Goal: Obtain resource: Obtain resource

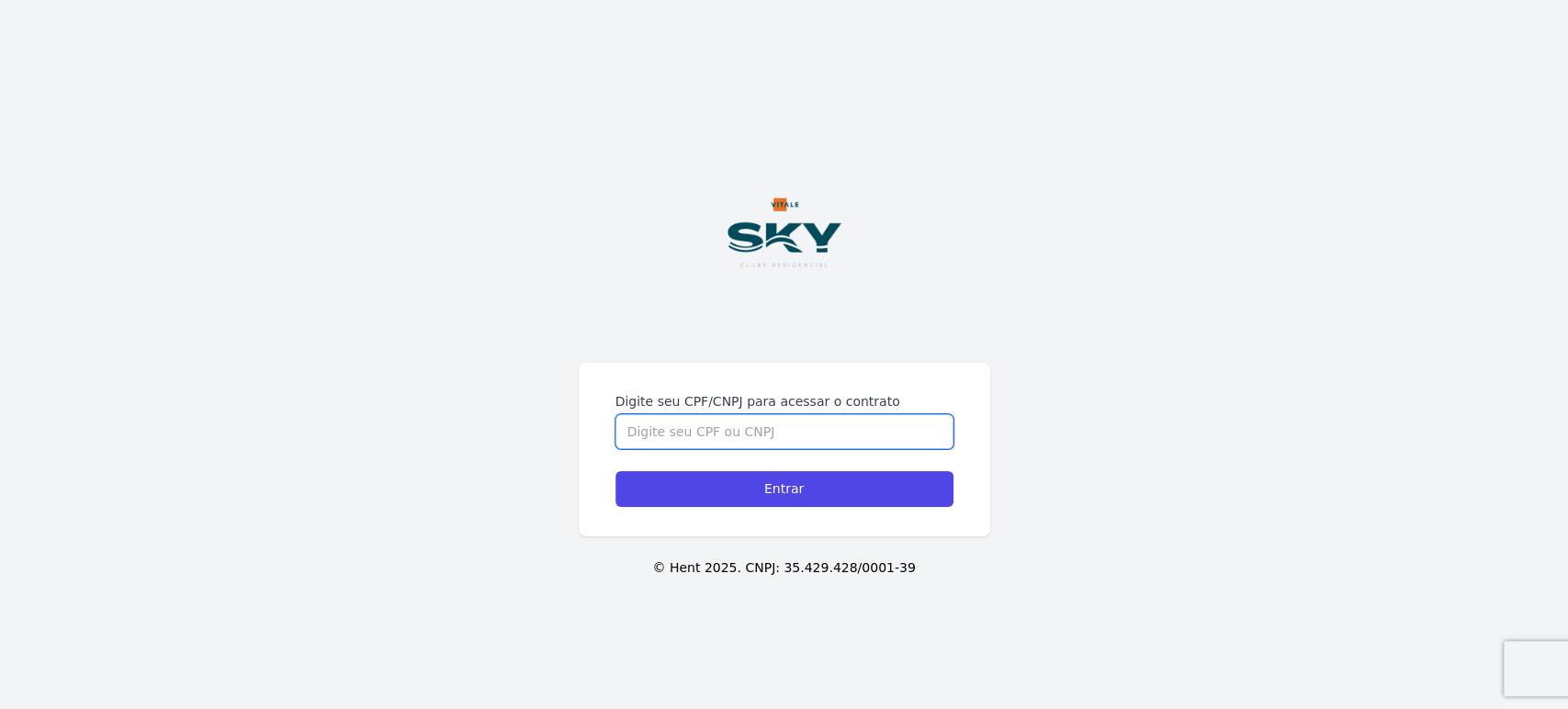
click at [719, 435] on input "Digite seu CPF/CNPJ para acessar o contrato" at bounding box center [784, 432] width 338 height 35
type input "15310625712"
click at [616, 471] on input "Entrar" at bounding box center [784, 489] width 338 height 35
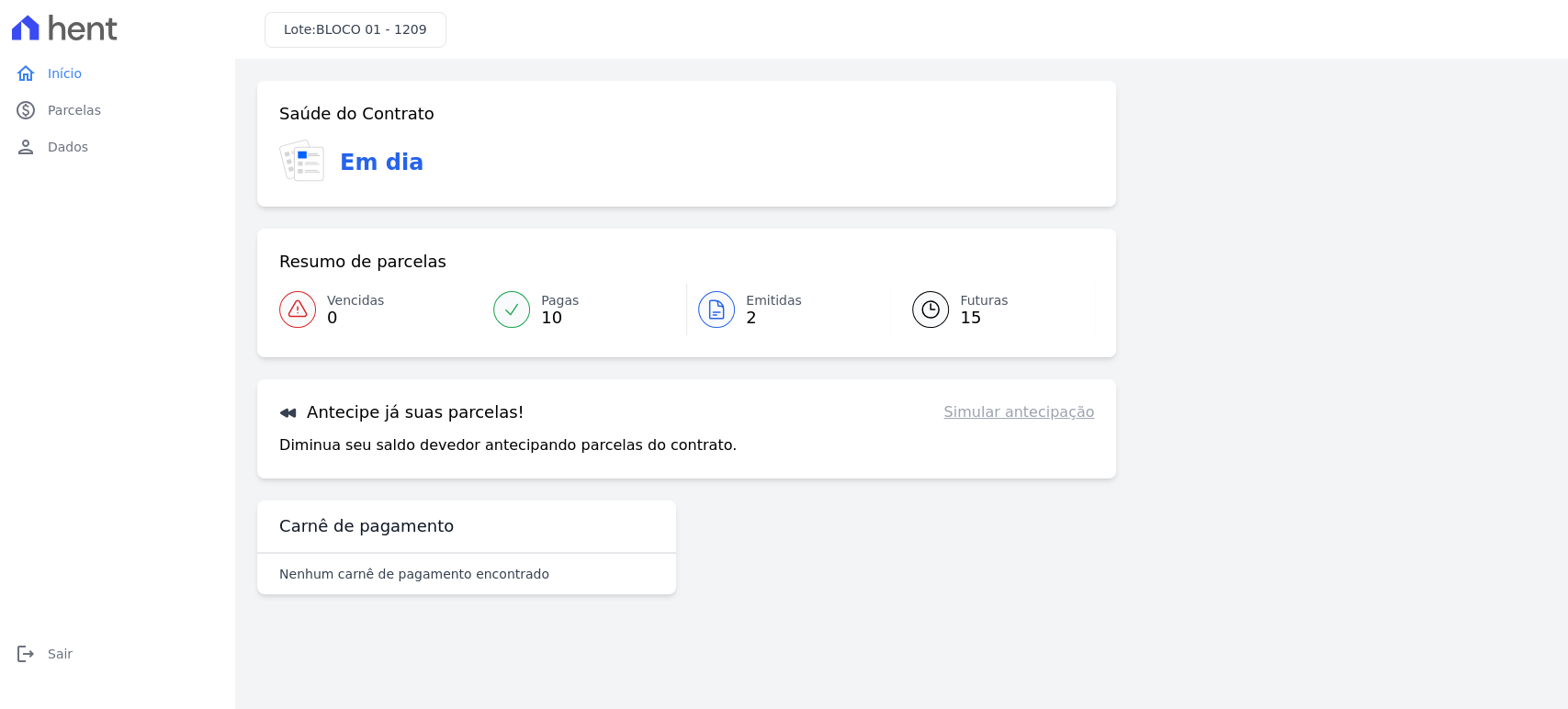
click at [707, 307] on icon at bounding box center [717, 309] width 22 height 22
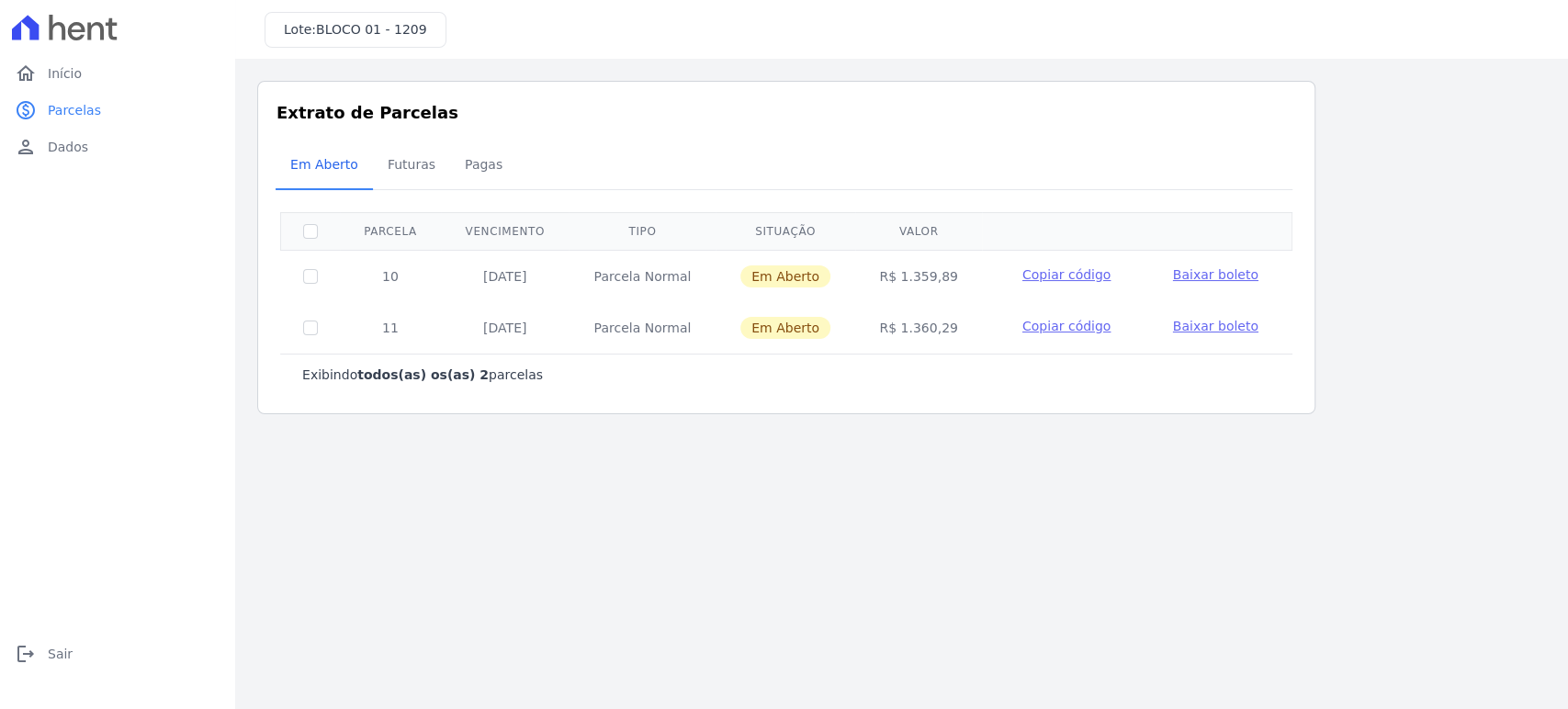
click at [1215, 267] on span "Baixar boleto" at bounding box center [1216, 274] width 85 height 15
